Goal: Find specific page/section

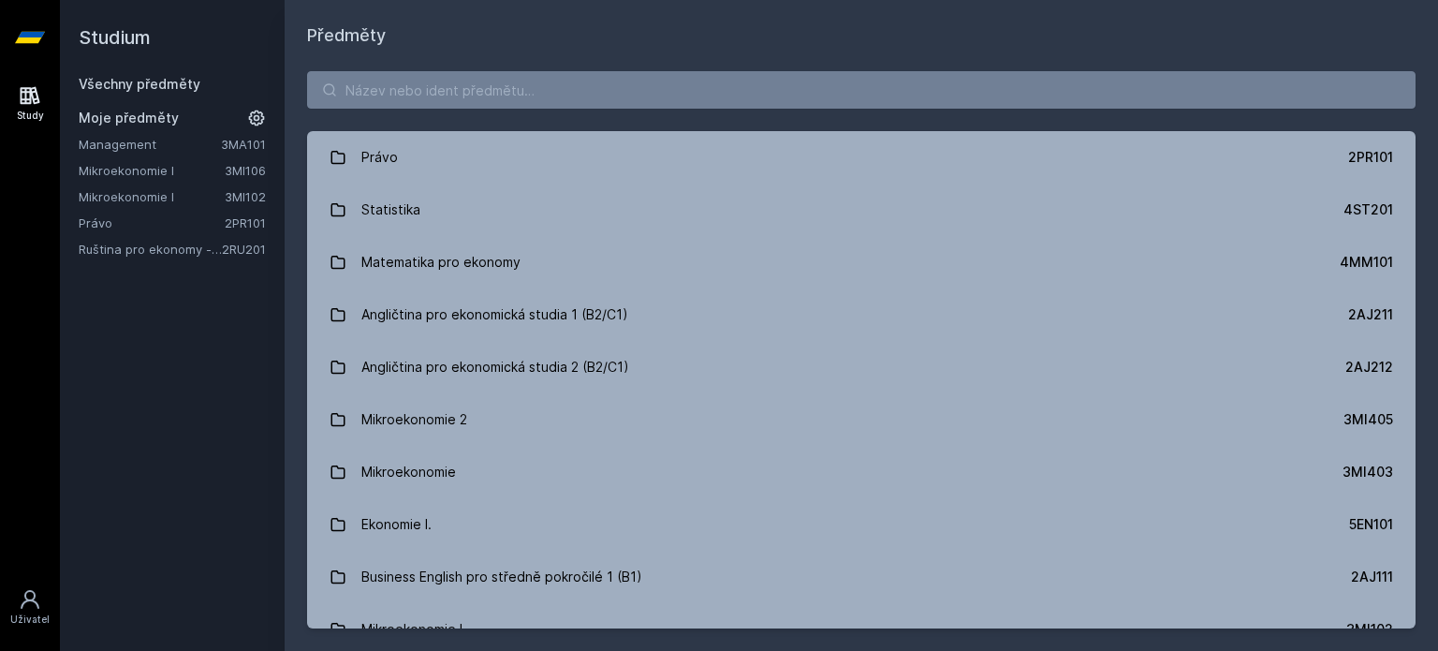
click at [167, 196] on link "Mikroekonomie I" at bounding box center [152, 196] width 146 height 19
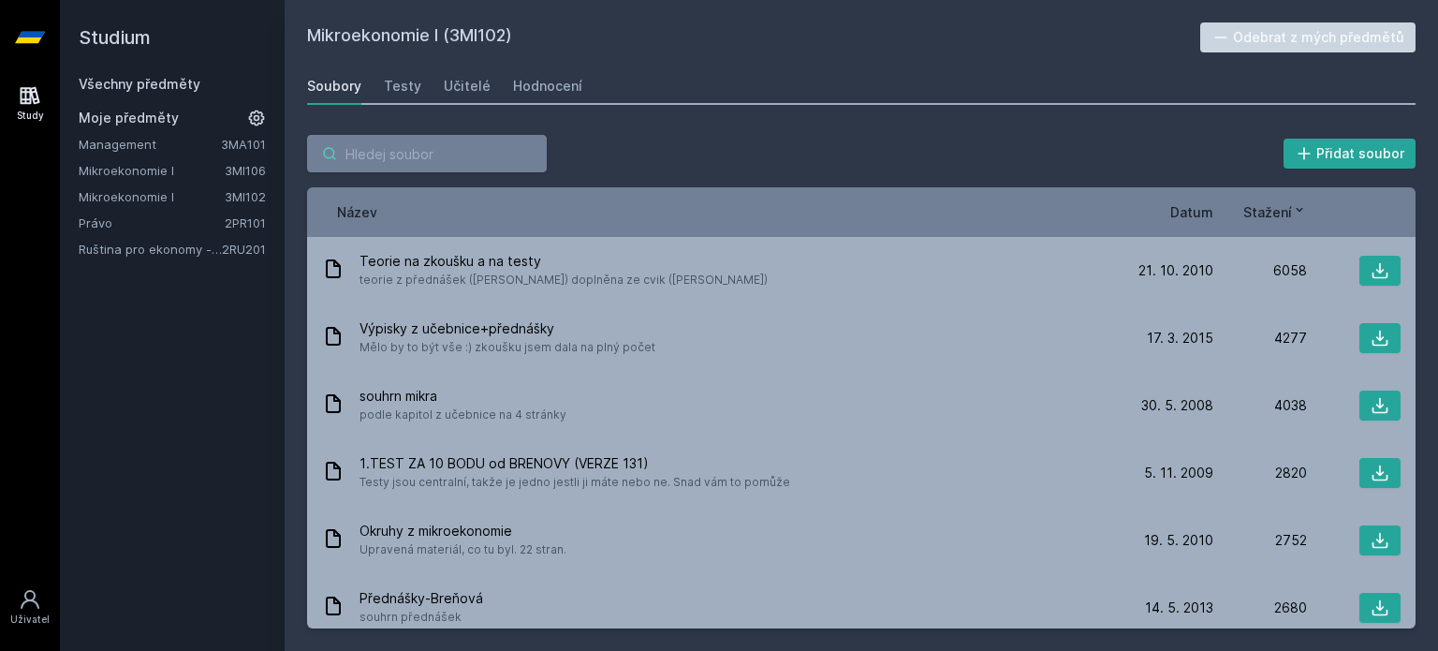
click at [435, 144] on input "search" at bounding box center [427, 153] width 240 height 37
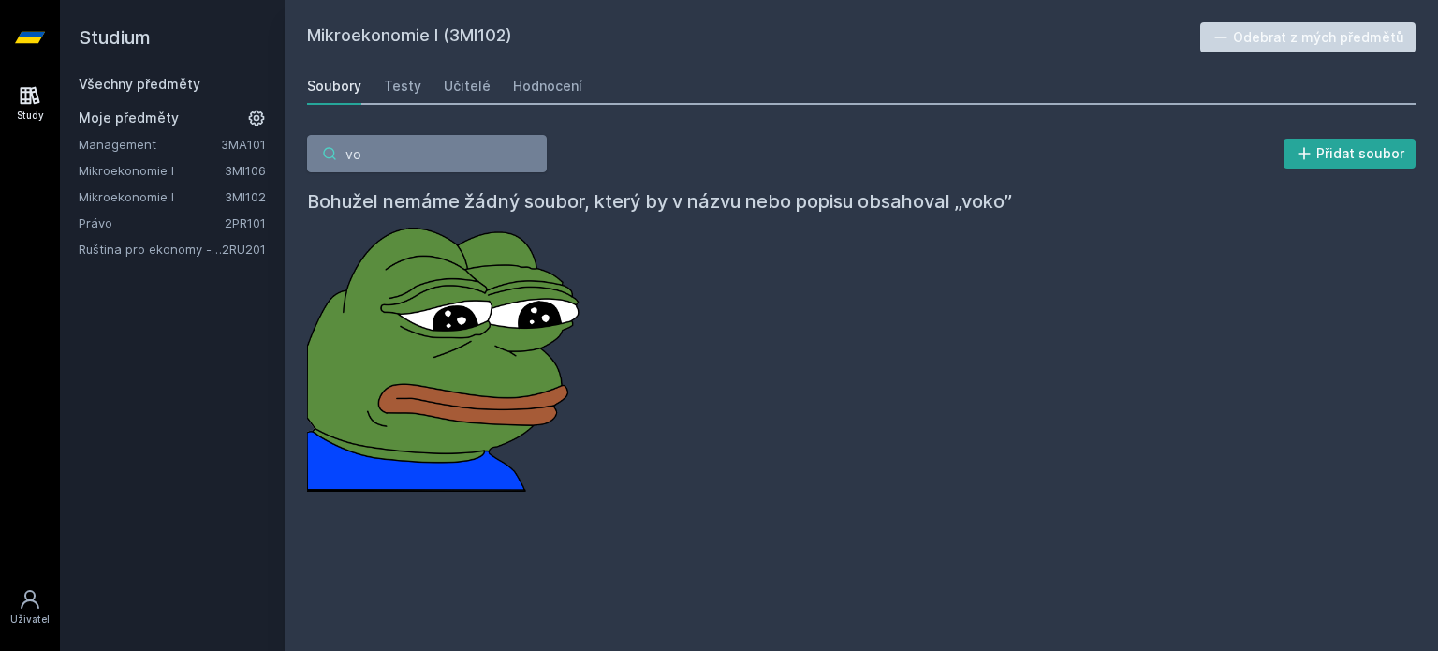
type input "v"
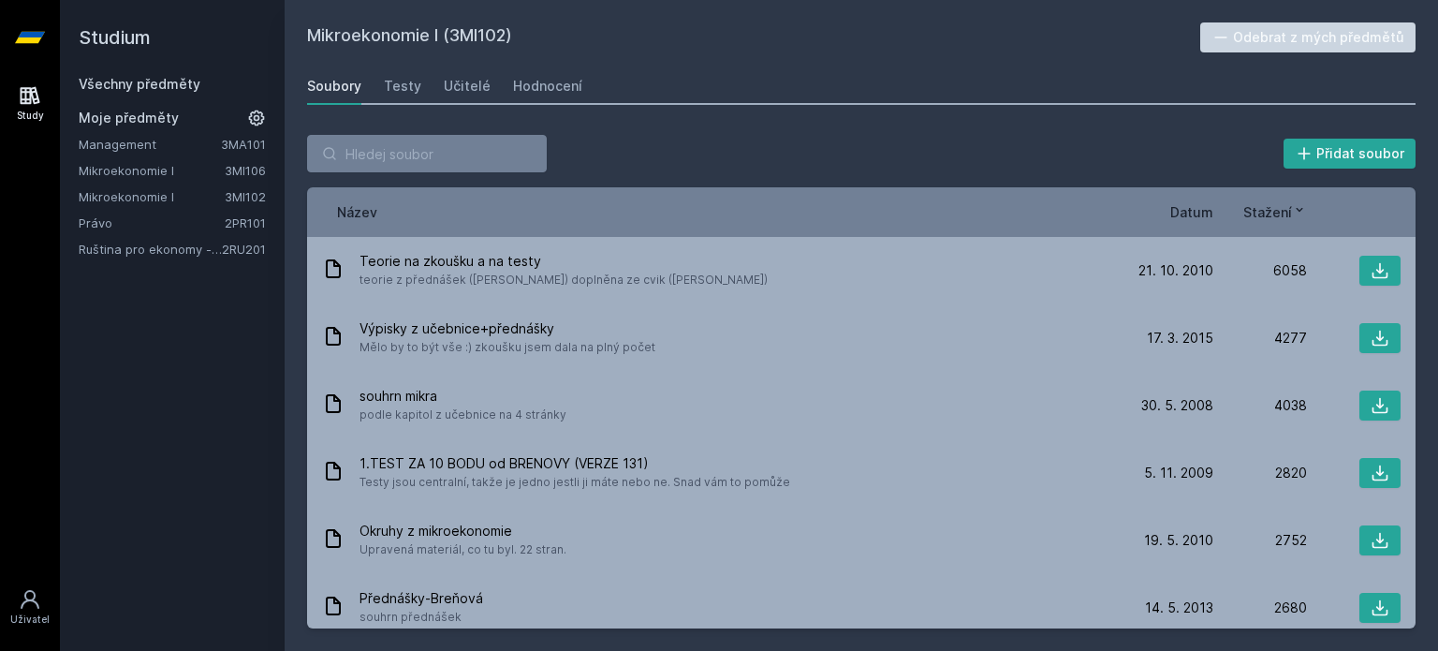
click at [225, 169] on link "3MI106" at bounding box center [245, 170] width 41 height 15
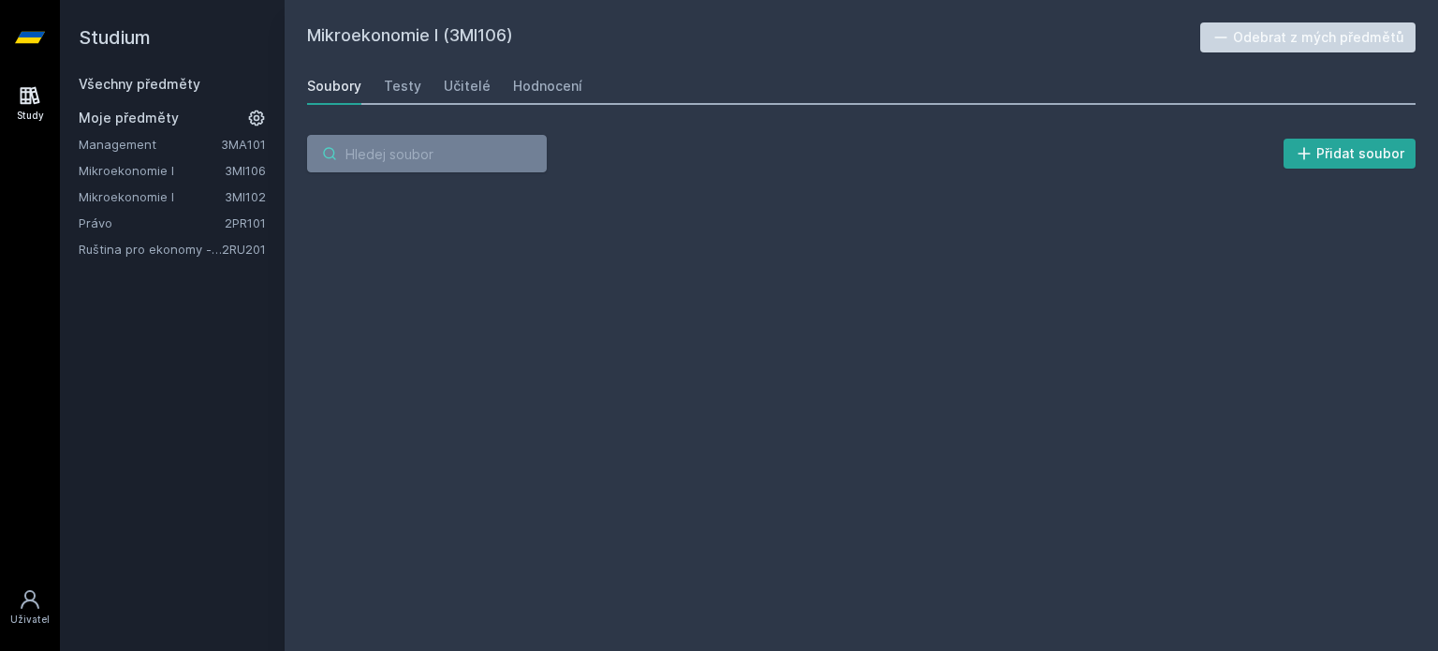
click at [386, 164] on input "search" at bounding box center [427, 153] width 240 height 37
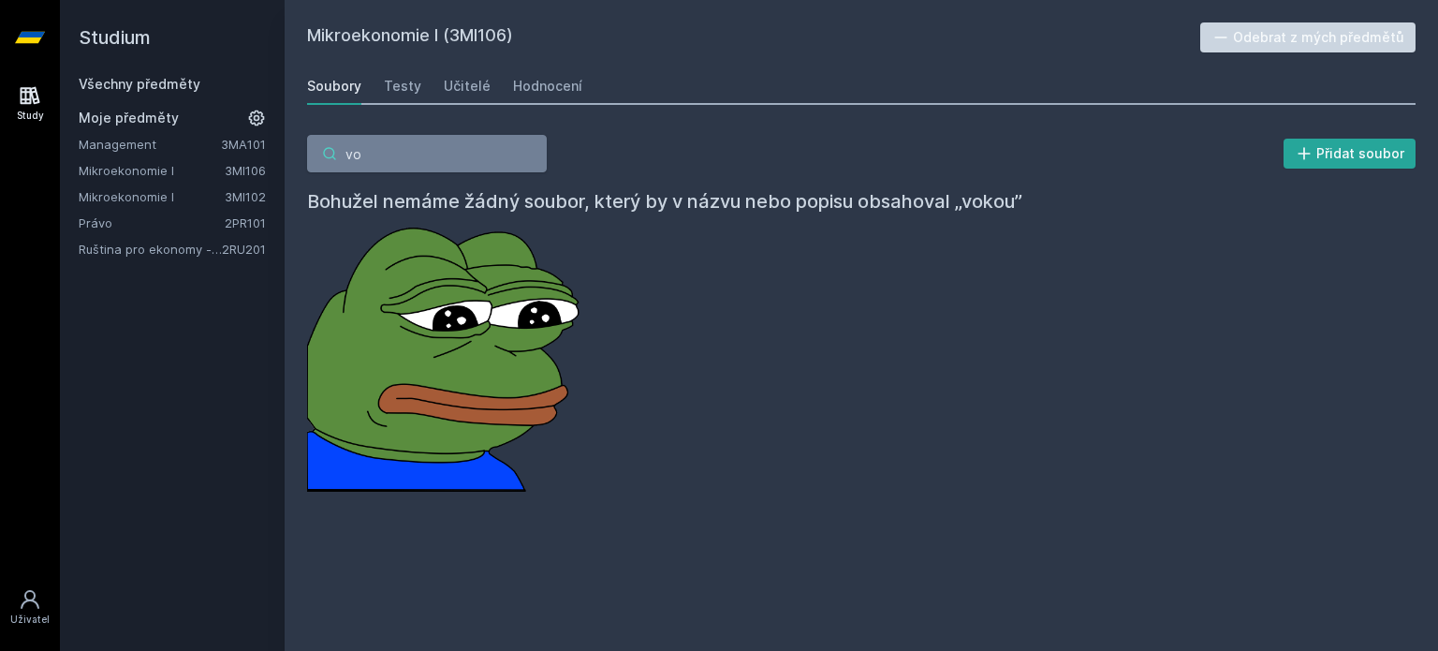
type input "v"
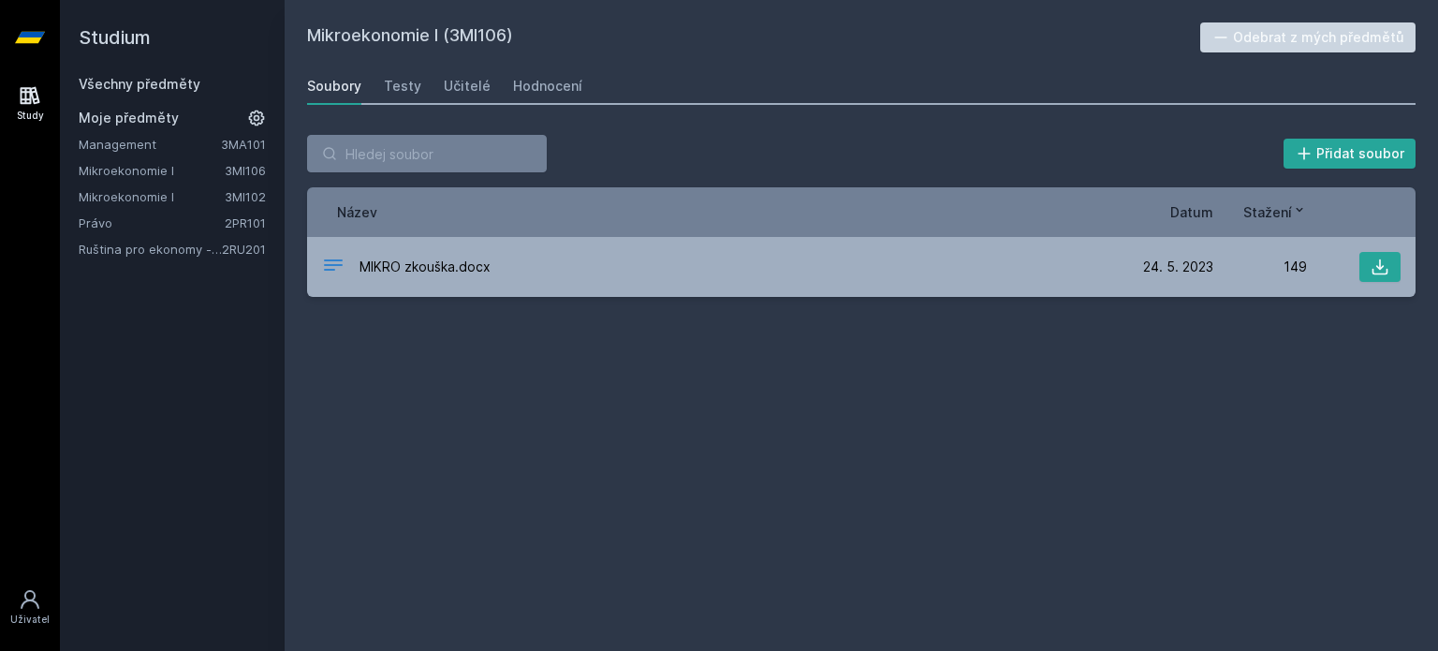
click at [344, 81] on div "Soubory" at bounding box center [334, 86] width 54 height 19
click at [196, 198] on link "Mikroekonomie I" at bounding box center [152, 196] width 146 height 19
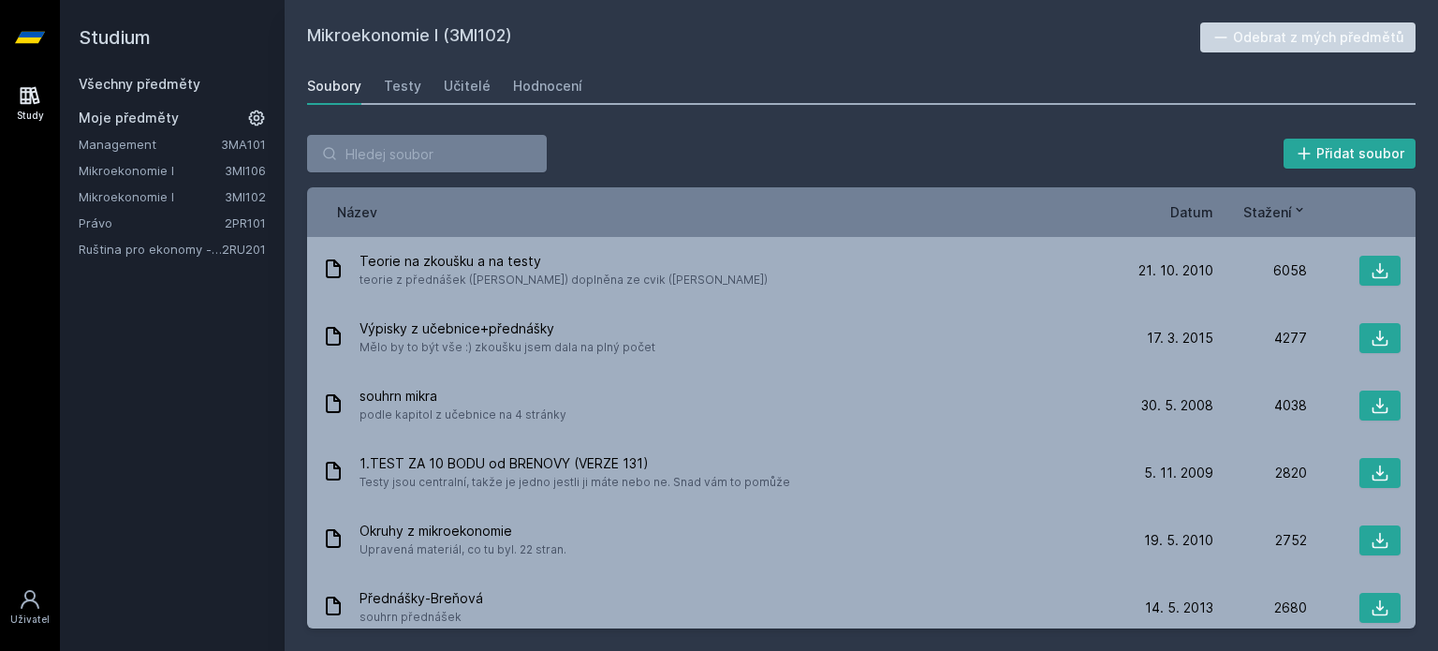
click at [692, 192] on div "Název Datum Stažení" at bounding box center [861, 212] width 1109 height 50
